Goal: Task Accomplishment & Management: Use online tool/utility

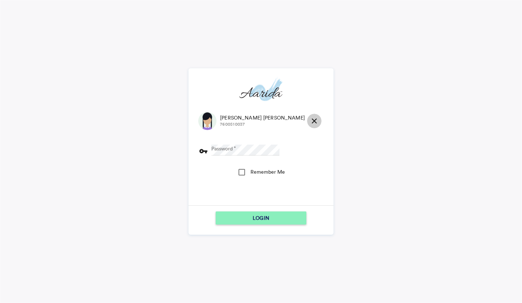
click at [310, 121] on md-icon "close" at bounding box center [314, 120] width 9 height 9
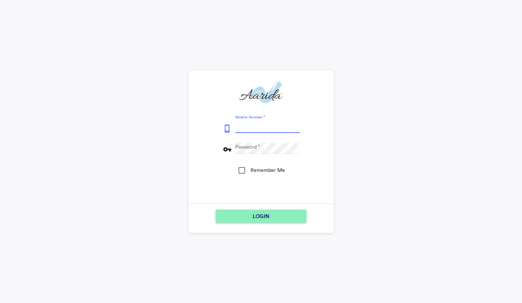
click at [254, 128] on input "Mobile Number" at bounding box center [267, 127] width 65 height 11
type input "9153796315"
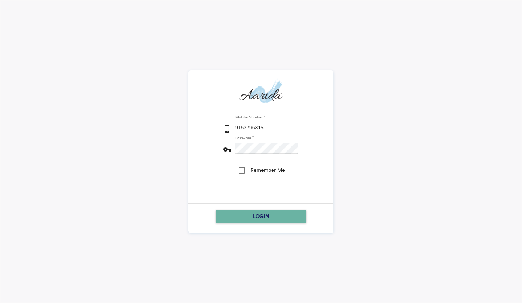
click at [244, 215] on div "LOGIN" at bounding box center [261, 215] width 85 height 13
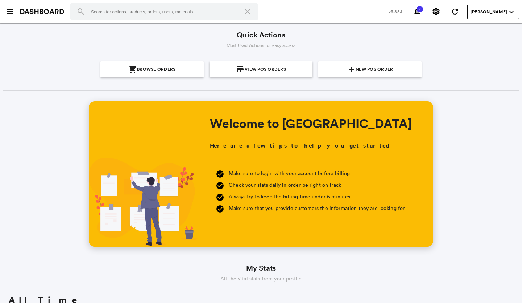
scroll to position [131, 250]
click at [364, 74] on span "New POS Order" at bounding box center [374, 69] width 37 height 16
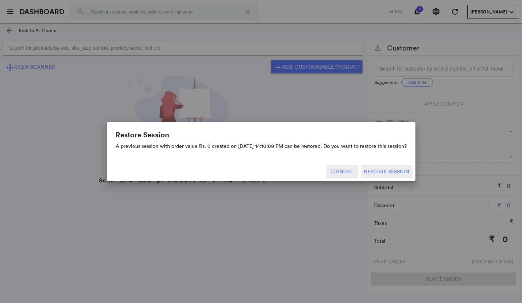
click at [340, 172] on button "Cancel" at bounding box center [343, 171] width 32 height 13
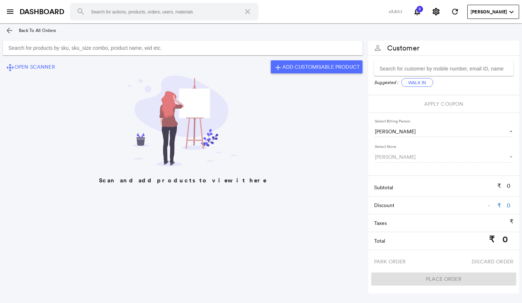
click at [9, 28] on md-icon "arrow_back" at bounding box center [9, 30] width 9 height 9
